Goal: Information Seeking & Learning: Learn about a topic

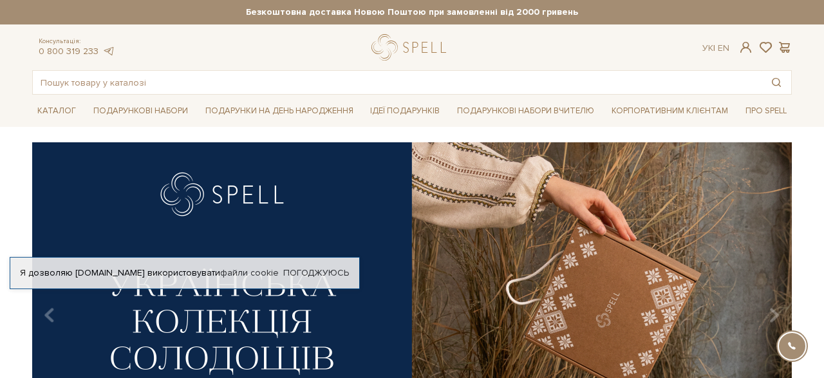
click at [424, 48] on div at bounding box center [412, 47] width 81 height 26
click at [395, 44] on div at bounding box center [412, 47] width 81 height 26
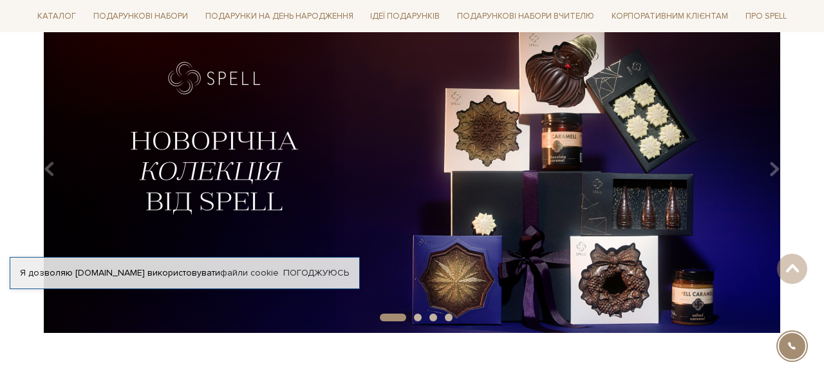
scroll to position [141, 0]
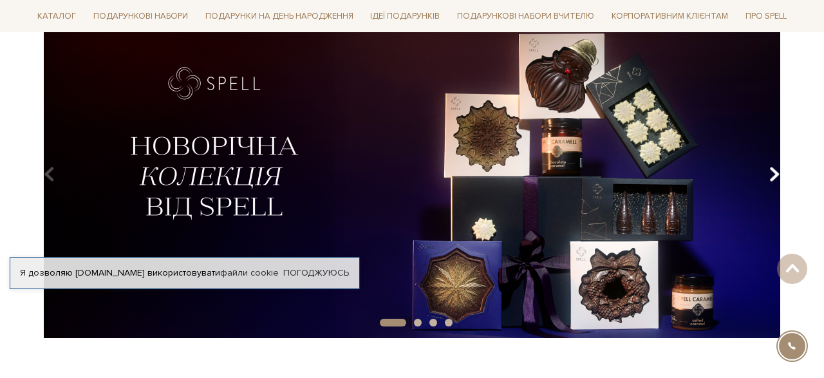
click at [770, 177] on icon "Carousel Navigation" at bounding box center [775, 175] width 11 height 22
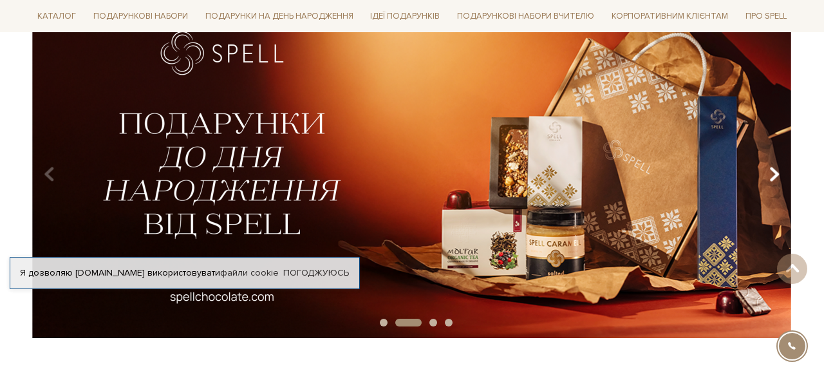
click at [771, 178] on icon "Carousel Navigation" at bounding box center [775, 175] width 11 height 22
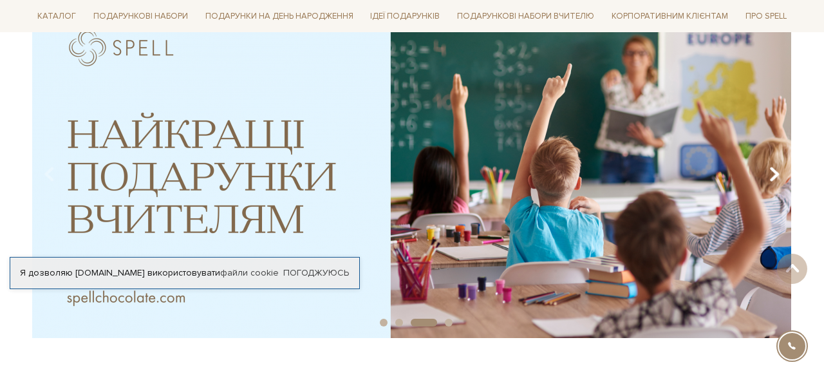
click at [771, 178] on icon "Carousel Navigation" at bounding box center [775, 175] width 11 height 22
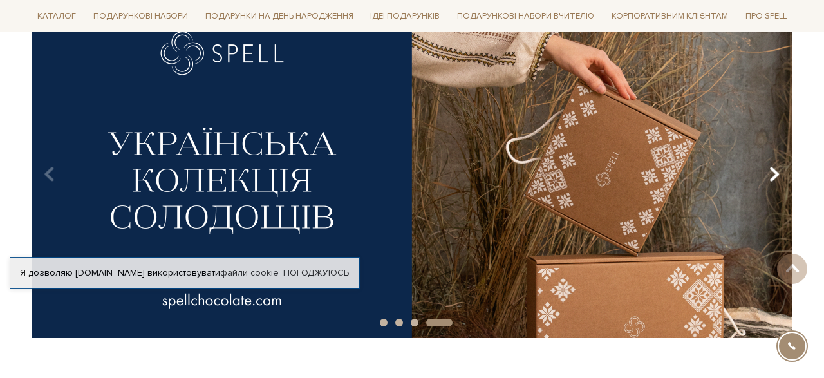
click at [770, 178] on icon "Carousel Navigation" at bounding box center [775, 175] width 11 height 22
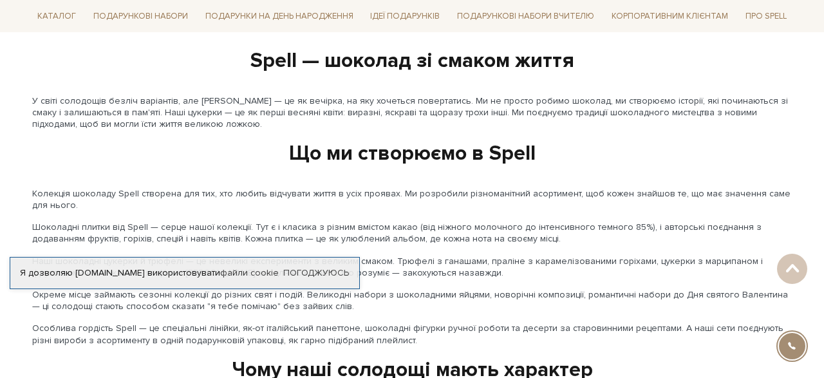
scroll to position [1417, 0]
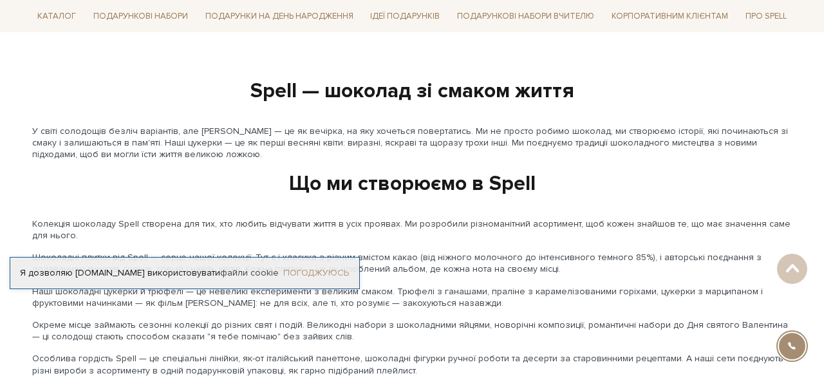
click at [337, 272] on link "Погоджуюсь" at bounding box center [316, 273] width 66 height 12
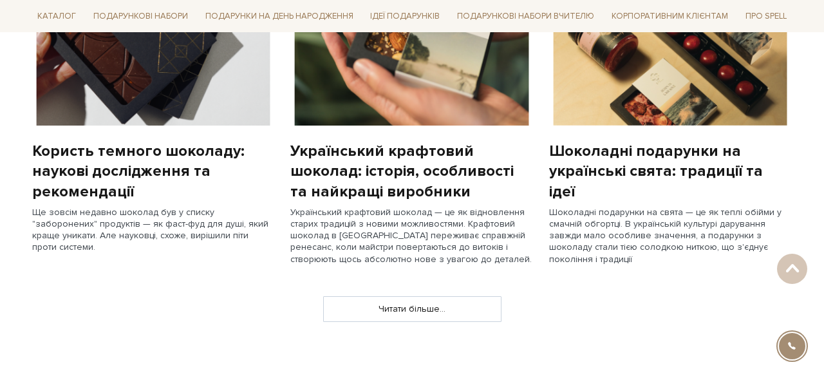
scroll to position [310, 0]
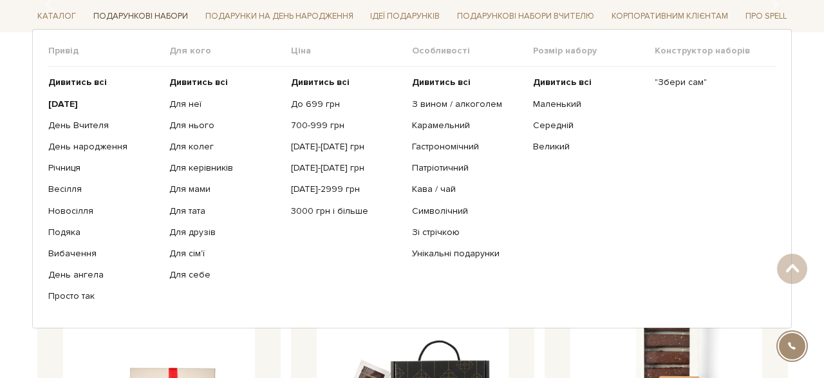
click at [171, 19] on link "Подарункові набори" at bounding box center [140, 16] width 105 height 20
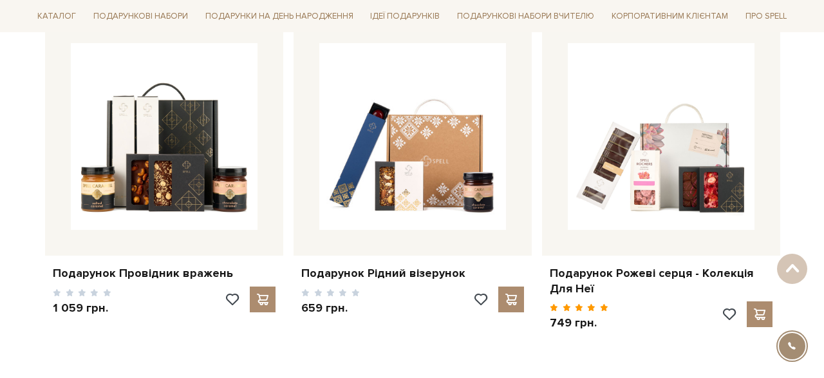
scroll to position [1704, 0]
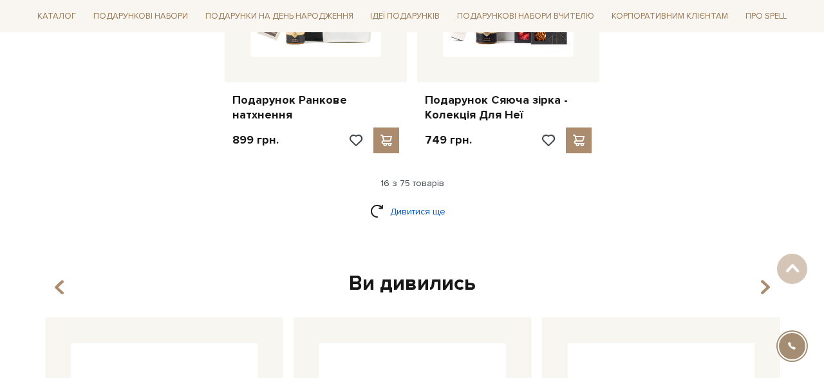
click at [377, 207] on link "Дивитися ще" at bounding box center [412, 211] width 84 height 23
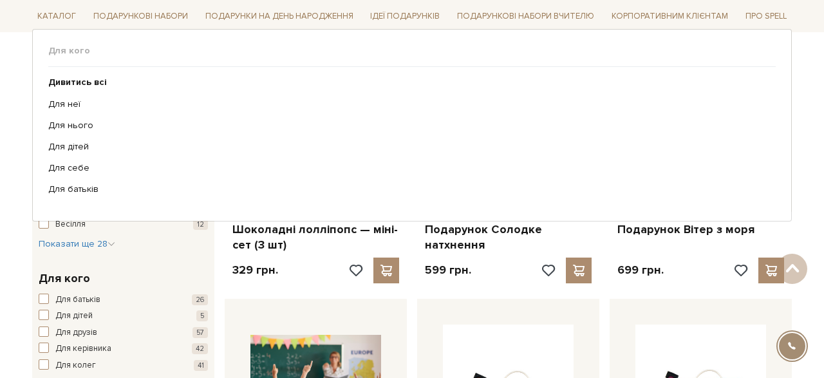
scroll to position [0, 0]
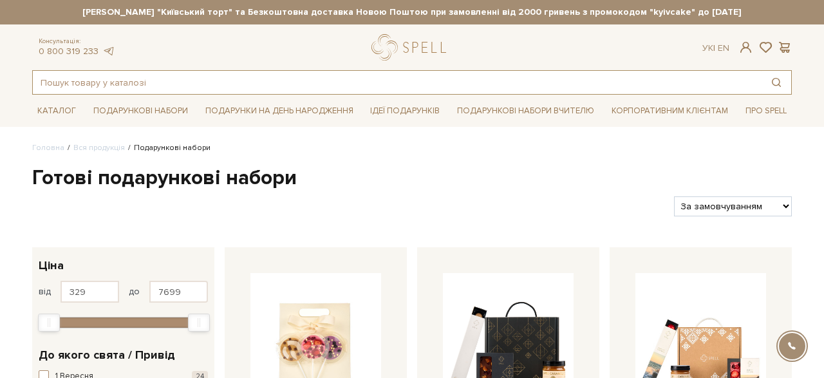
click at [177, 79] on input "text" at bounding box center [397, 82] width 729 height 23
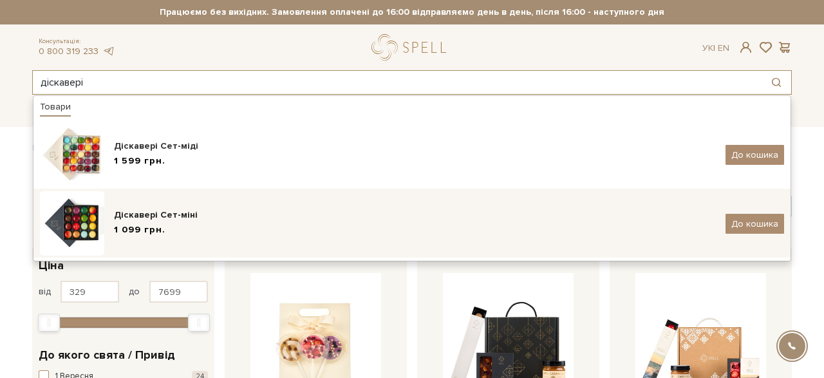
type input "діскавері"
click at [153, 212] on div "Діскавері Сет-міні" at bounding box center [415, 215] width 602 height 13
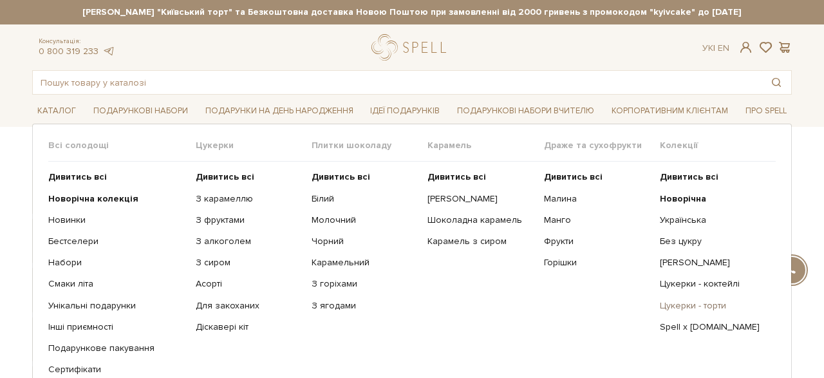
click at [672, 303] on link "Цукерки - торти" at bounding box center [713, 306] width 106 height 12
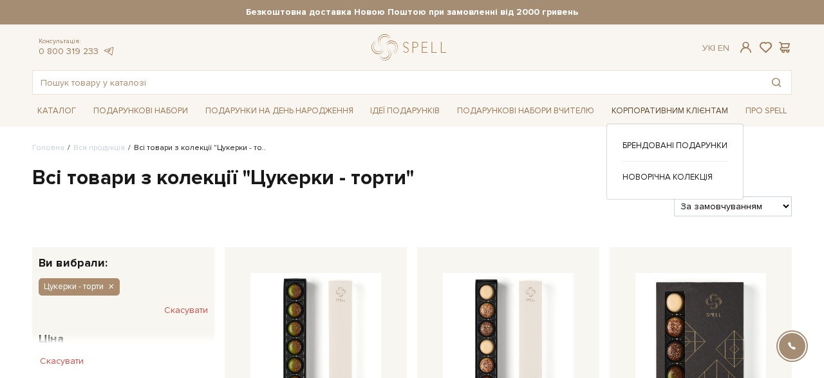
click at [614, 117] on link "Корпоративним клієнтам" at bounding box center [670, 111] width 127 height 20
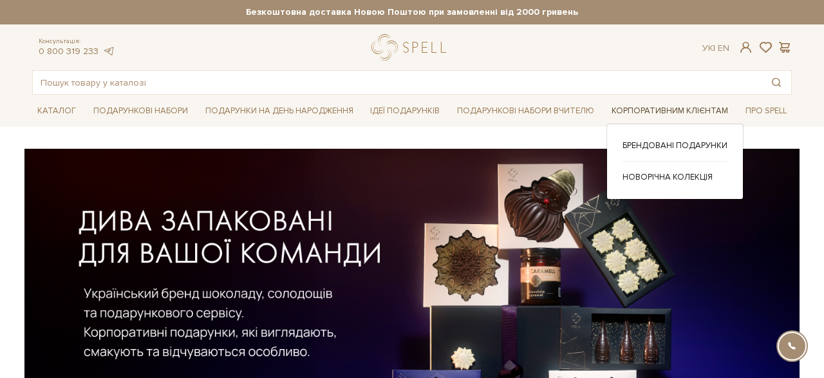
click at [611, 113] on link "Корпоративним клієнтам" at bounding box center [670, 111] width 127 height 20
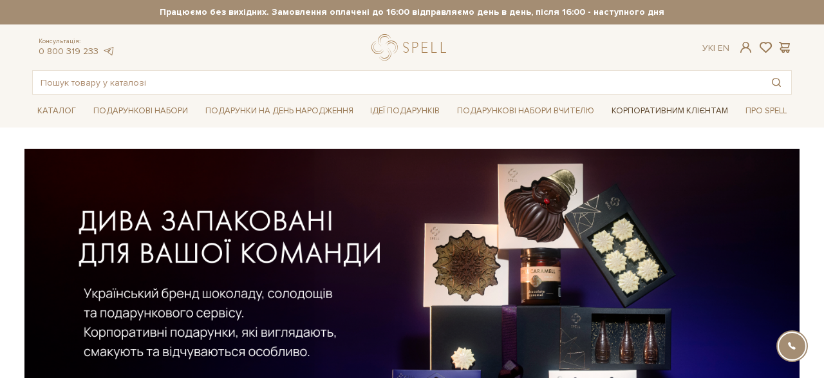
click at [623, 113] on link "Корпоративним клієнтам" at bounding box center [670, 111] width 127 height 20
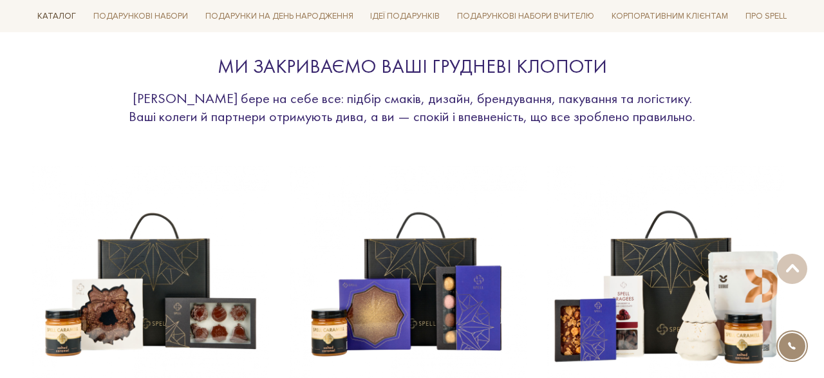
scroll to position [420, 0]
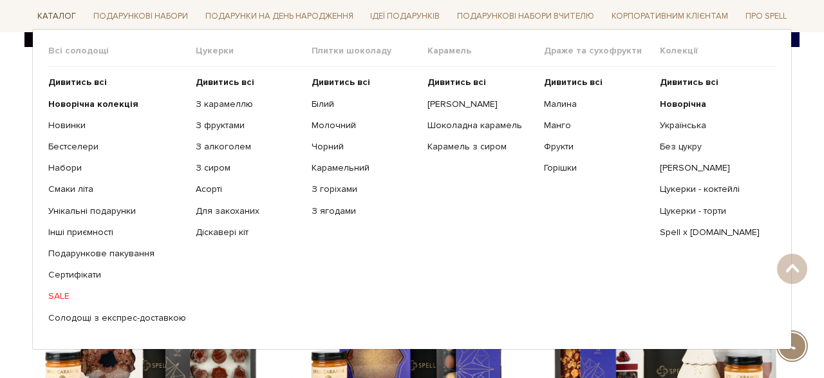
click at [58, 15] on link "Каталог" at bounding box center [56, 16] width 49 height 20
